Goal: Check status

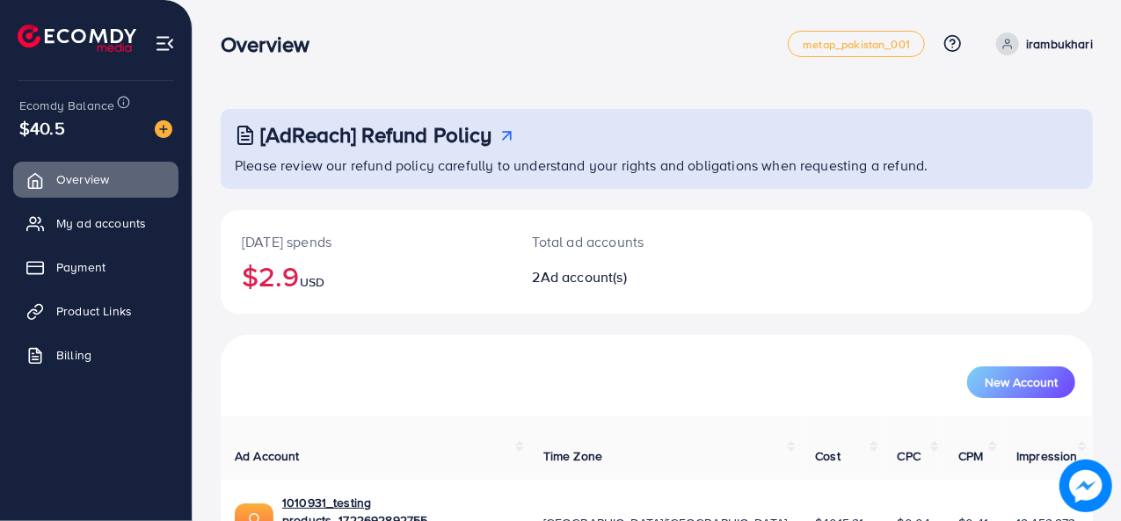
drag, startPoint x: 1111, startPoint y: 151, endPoint x: 1123, endPoint y: 151, distance: 12.3
click at [1121, 151] on html "Overview metap_pakistan_001 Help Center Contact Support Plans and Pricing Term …" at bounding box center [560, 260] width 1121 height 521
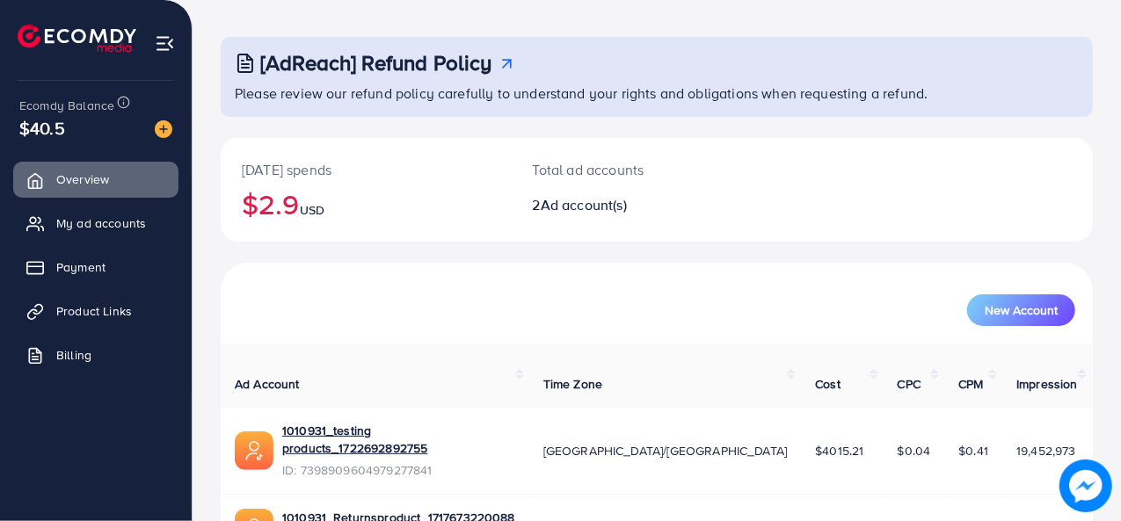
scroll to position [79, 0]
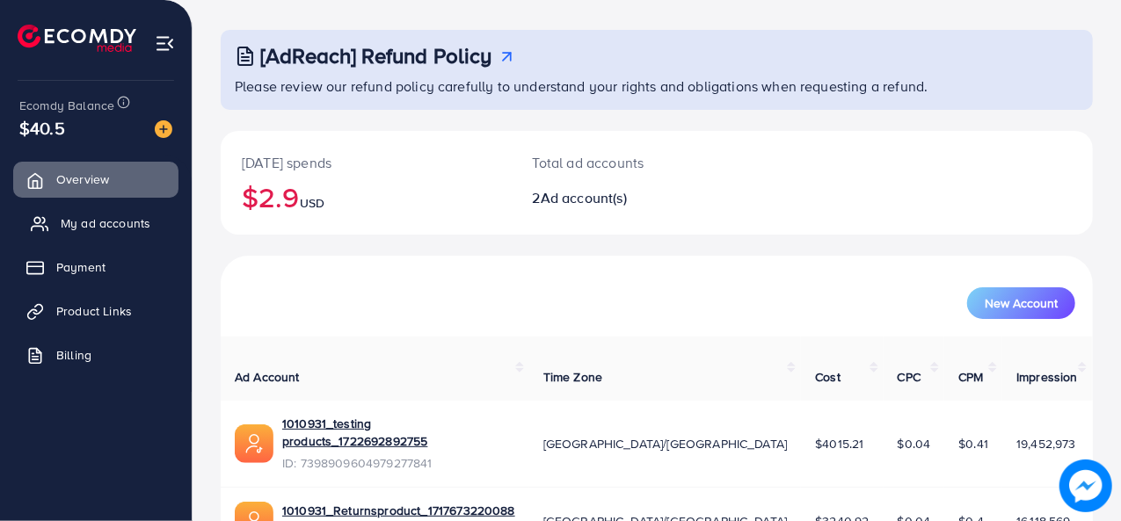
click at [85, 235] on link "My ad accounts" at bounding box center [95, 223] width 165 height 35
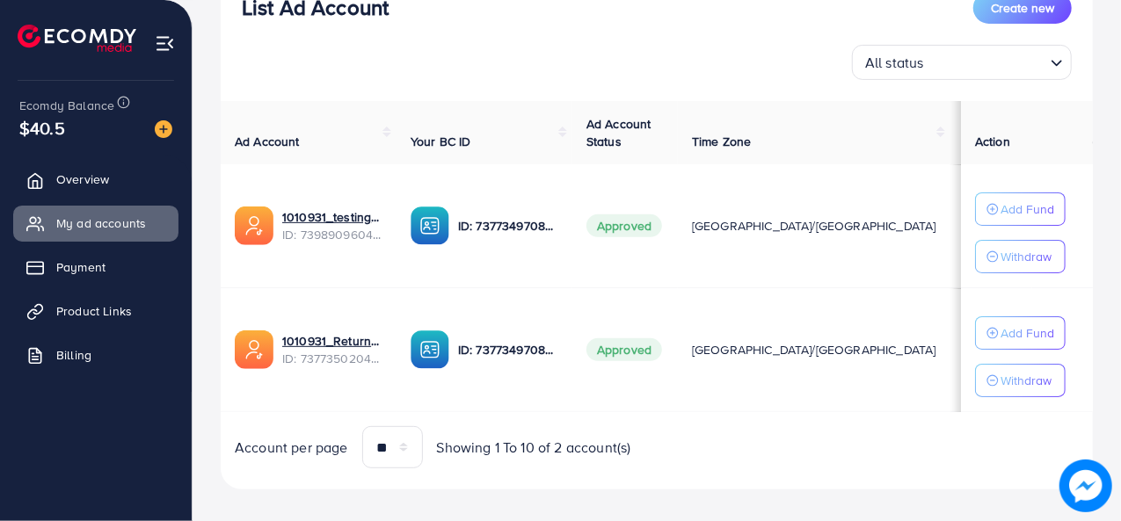
scroll to position [241, 0]
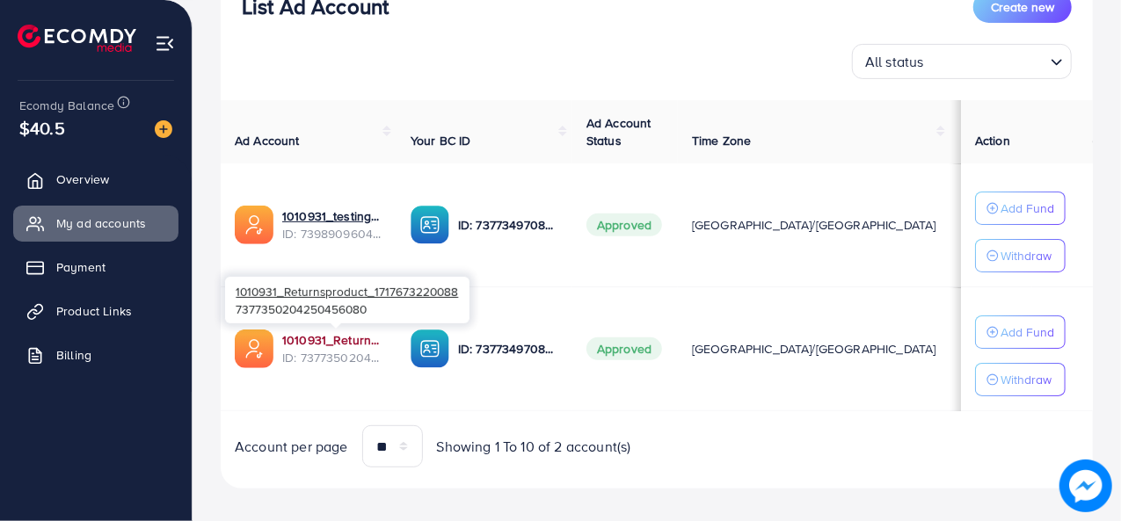
click at [327, 331] on link "1010931_Returnsproduct_1717673220088" at bounding box center [332, 340] width 100 height 18
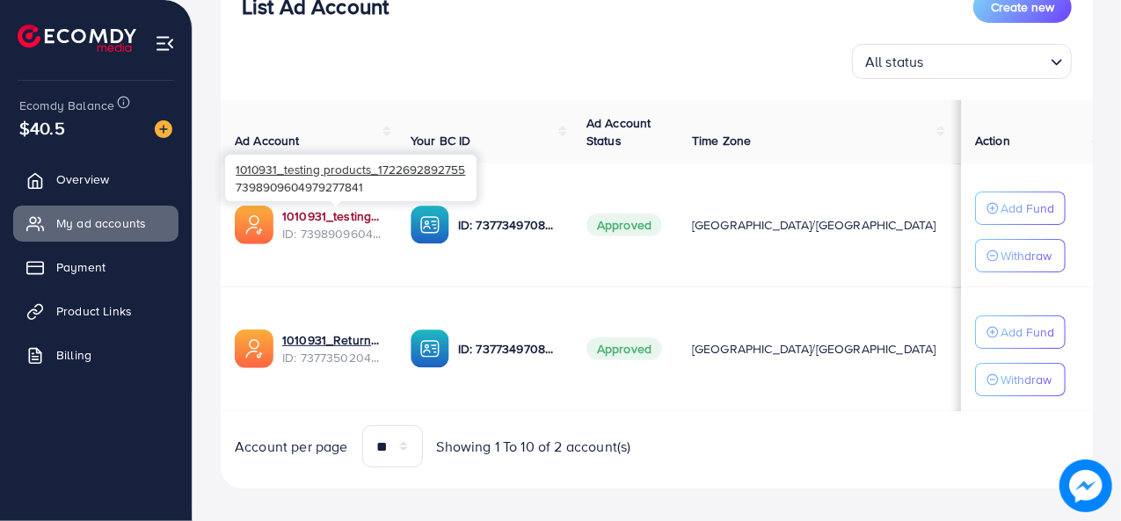
click at [309, 218] on link "1010931_testing products_1722692892755" at bounding box center [332, 216] width 100 height 18
